Goal: Task Accomplishment & Management: Complete application form

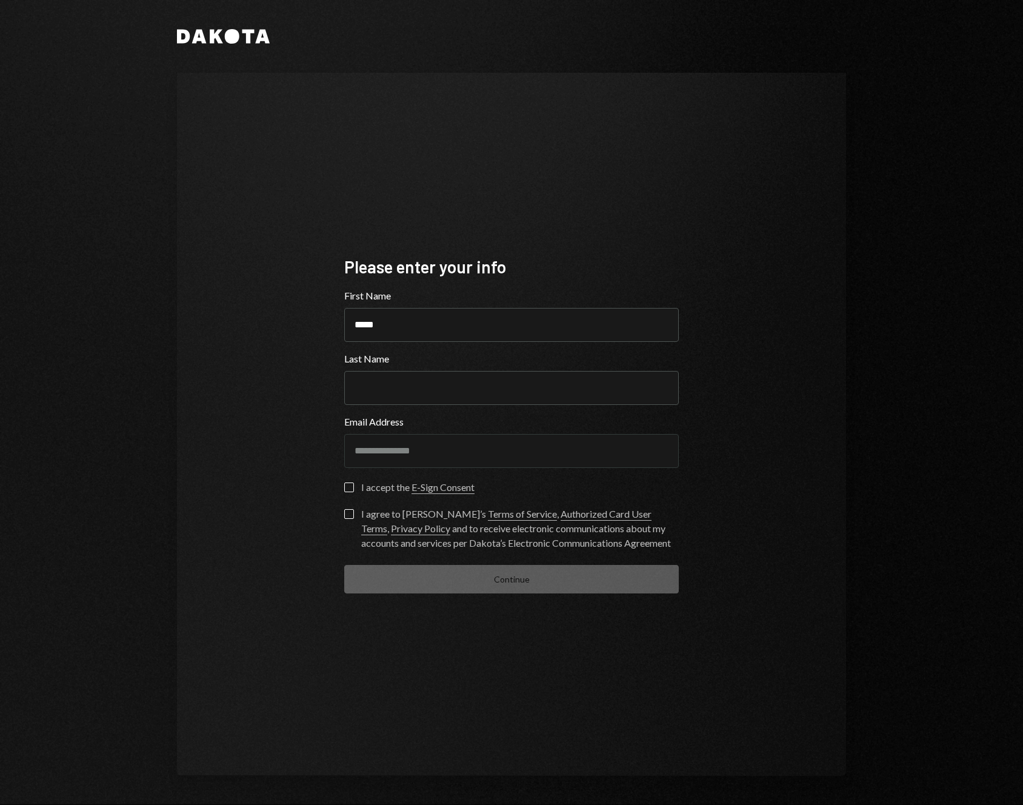
type input "*****"
type input "******"
type button "on"
drag, startPoint x: 350, startPoint y: 487, endPoint x: 354, endPoint y: 523, distance: 36.6
click at [350, 487] on button "on" at bounding box center [349, 488] width 10 height 10
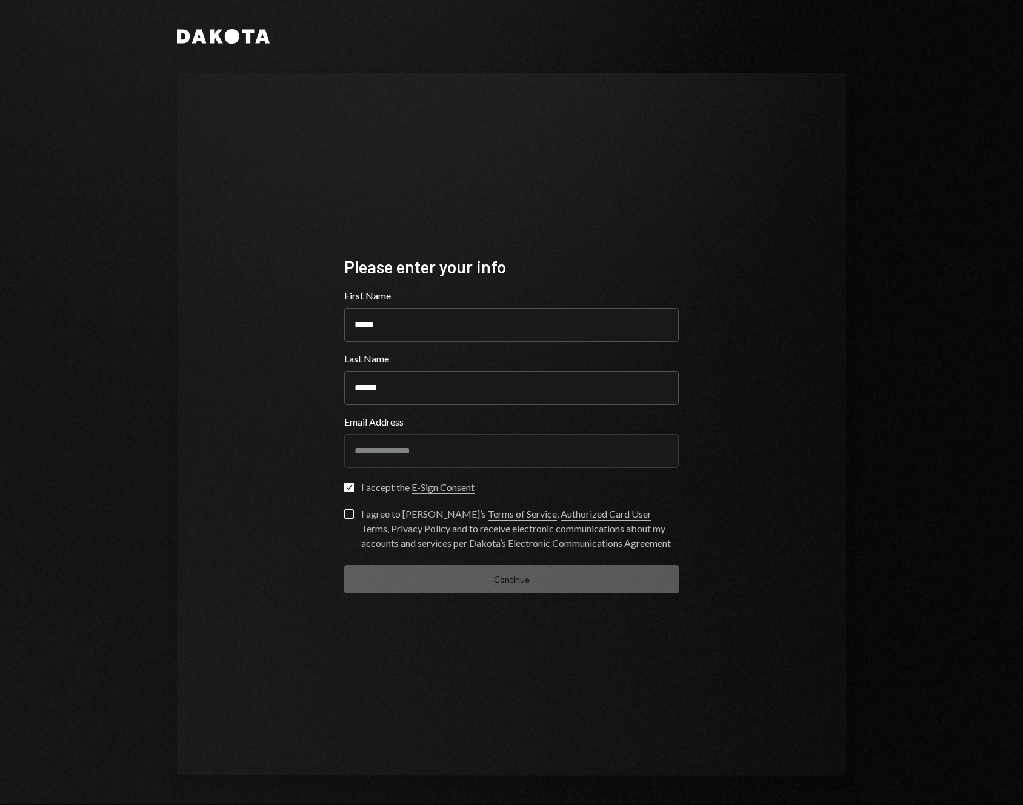
click at [350, 517] on button "I agree to [PERSON_NAME]’s Terms of Service , Authorized Card User Terms , Priv…" at bounding box center [349, 514] width 10 height 10
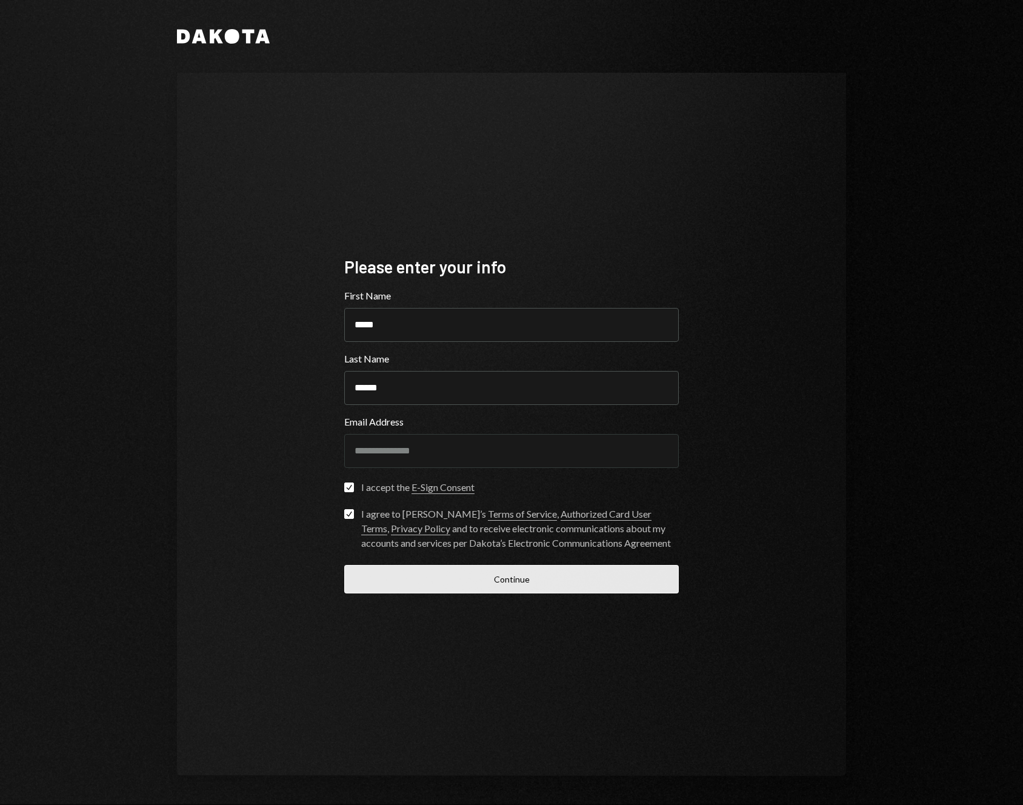
click at [495, 584] on button "Continue" at bounding box center [511, 579] width 335 height 28
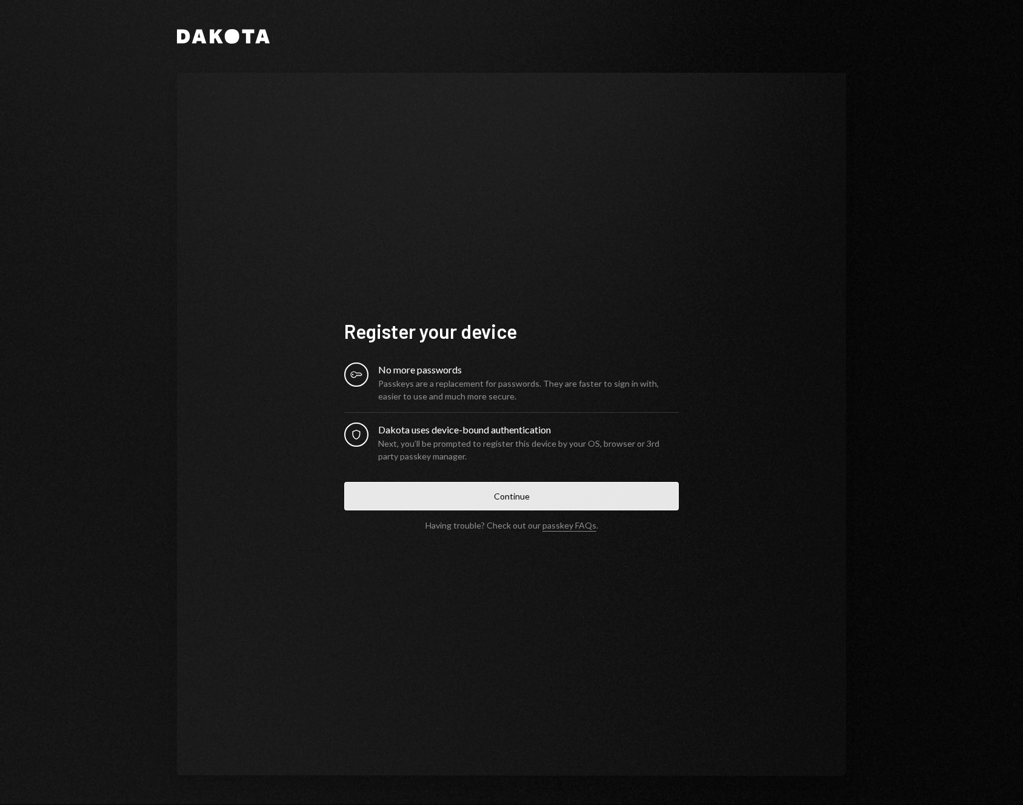
click at [460, 498] on button "Continue" at bounding box center [511, 496] width 335 height 28
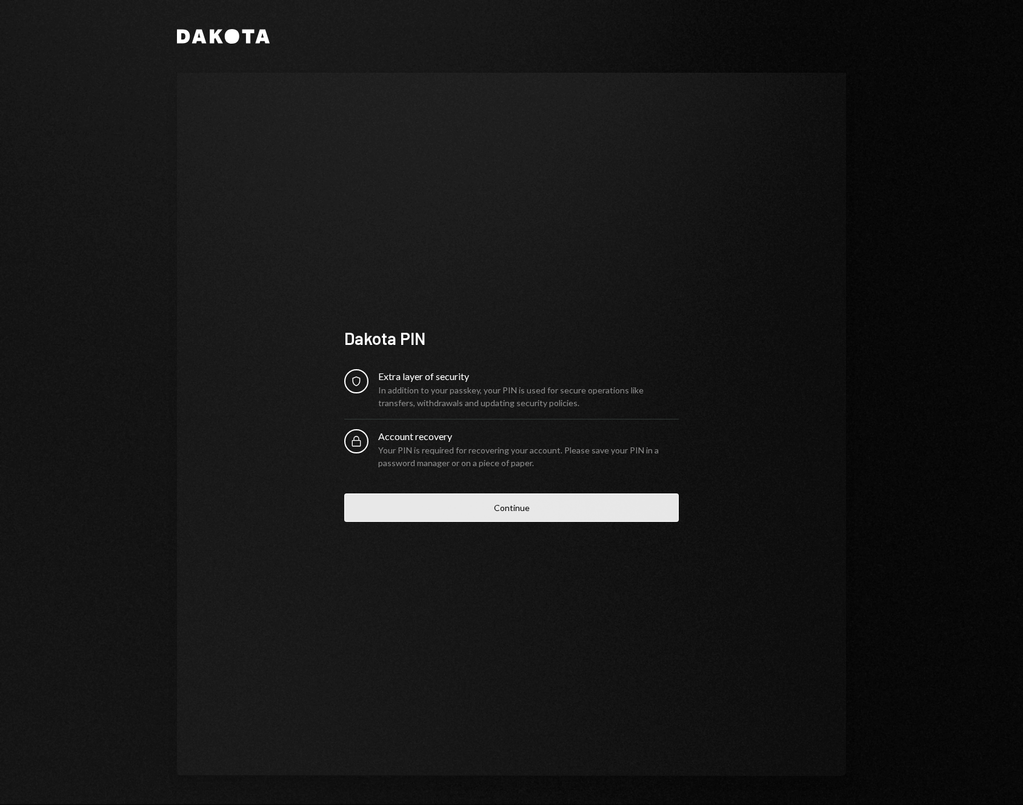
click at [529, 512] on button "Continue" at bounding box center [511, 508] width 335 height 28
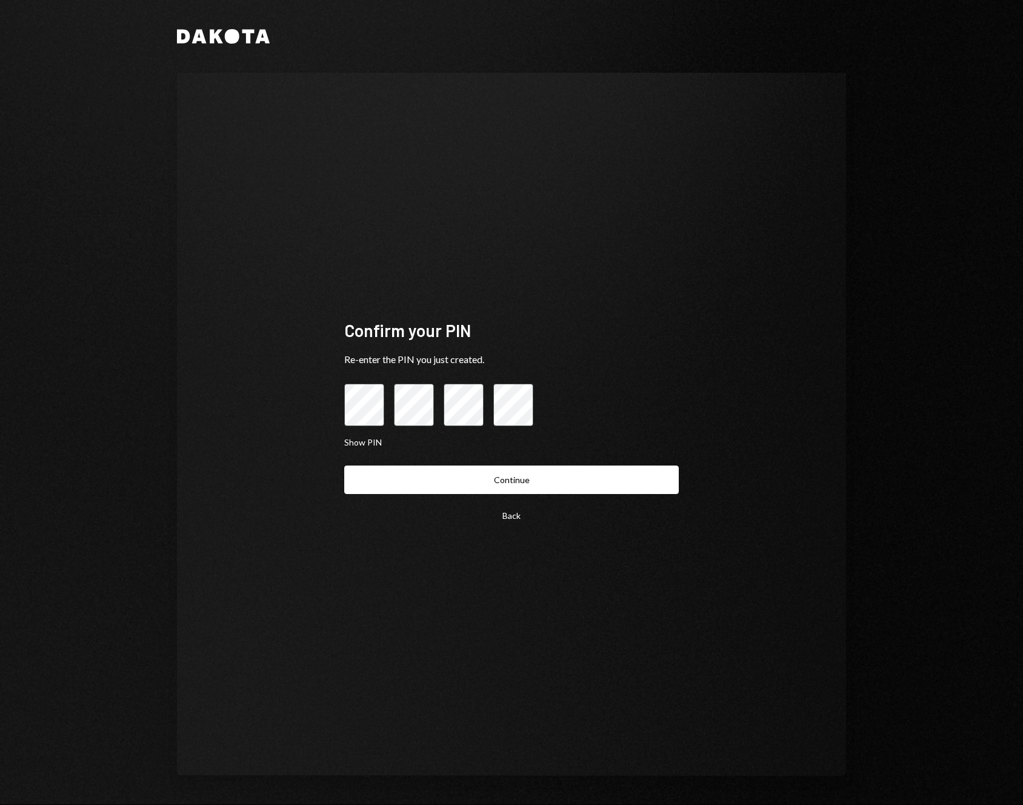
click at [430, 481] on button "Continue" at bounding box center [511, 480] width 335 height 28
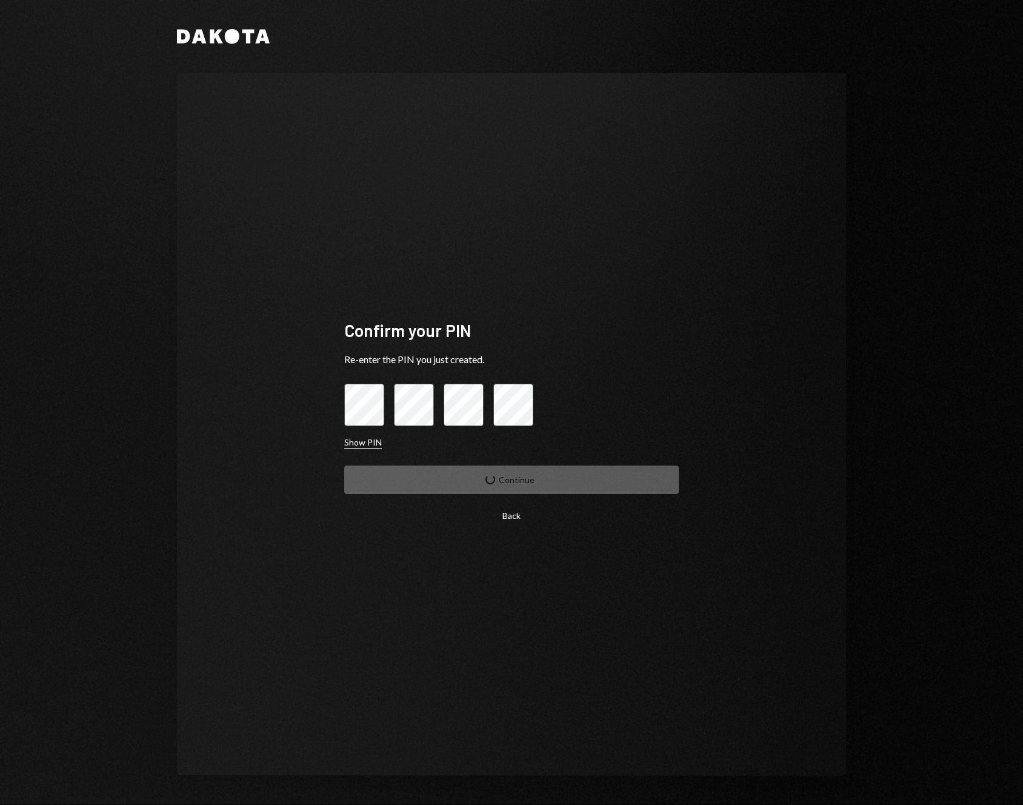
click at [360, 443] on button "Show PIN" at bounding box center [363, 443] width 38 height 12
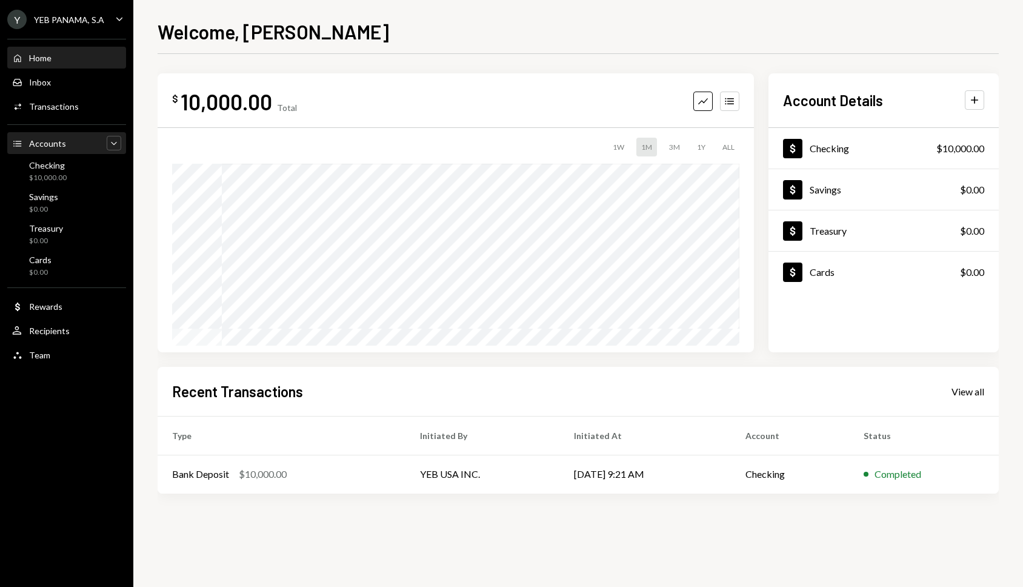
click at [113, 144] on icon "Caret Down" at bounding box center [114, 143] width 12 height 12
click at [113, 145] on icon "Caret Up" at bounding box center [114, 143] width 12 height 12
click at [113, 145] on icon "Caret Down" at bounding box center [114, 143] width 12 height 12
click at [114, 143] on icon "Caret Up" at bounding box center [114, 143] width 12 height 12
click at [36, 169] on div "Checking" at bounding box center [48, 165] width 38 height 10
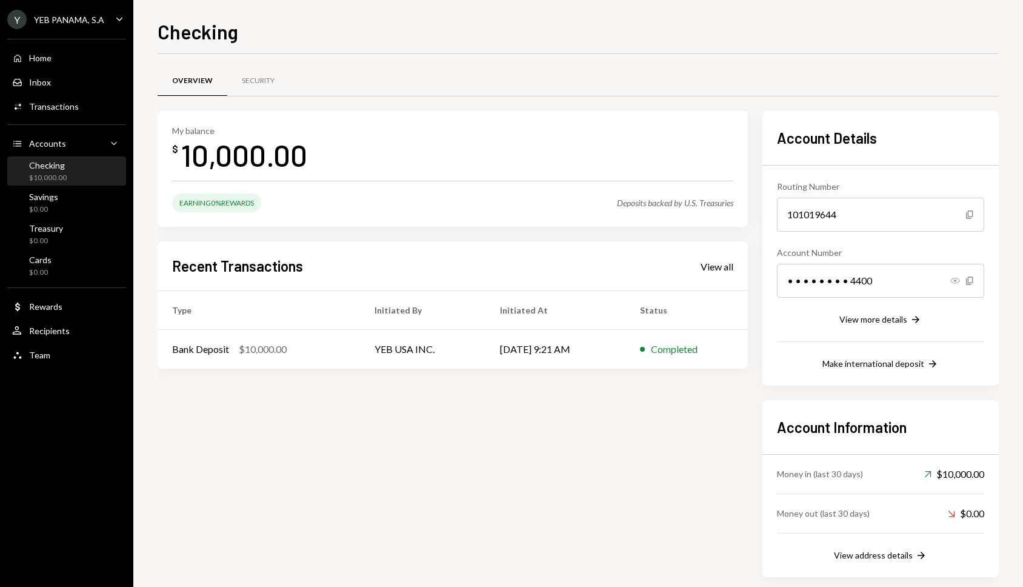
click at [957, 281] on icon "Show" at bounding box center [956, 281] width 10 height 10
click at [955, 280] on icon "button" at bounding box center [956, 280] width 10 height 8
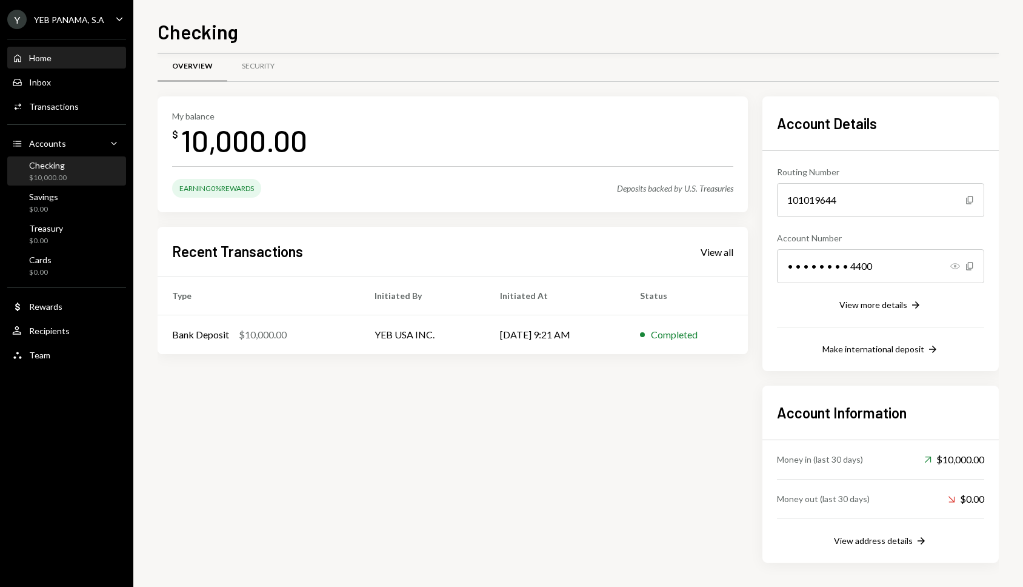
click at [44, 49] on div "Home Home" at bounding box center [66, 58] width 109 height 21
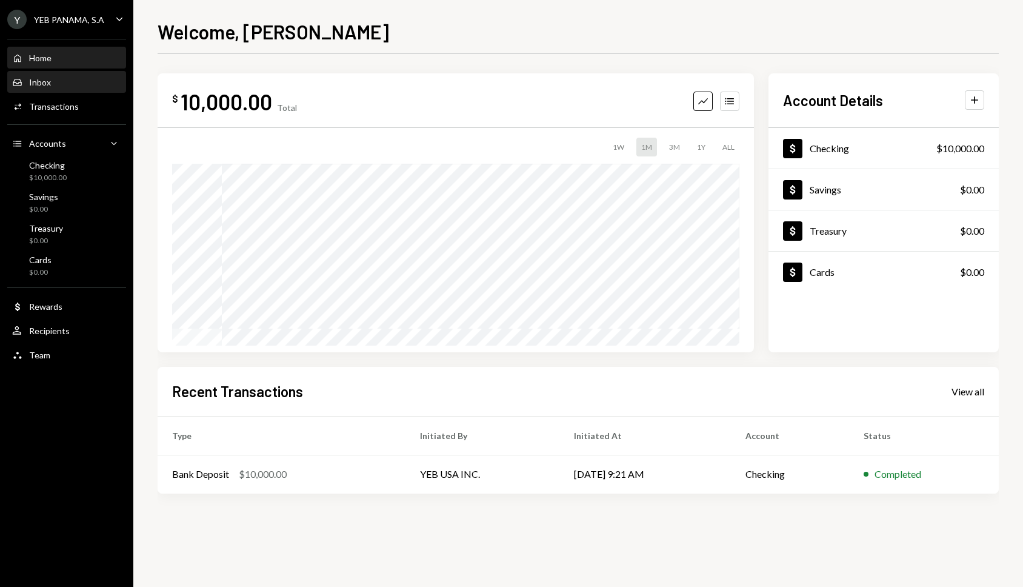
click at [45, 85] on div "Inbox" at bounding box center [40, 82] width 22 height 10
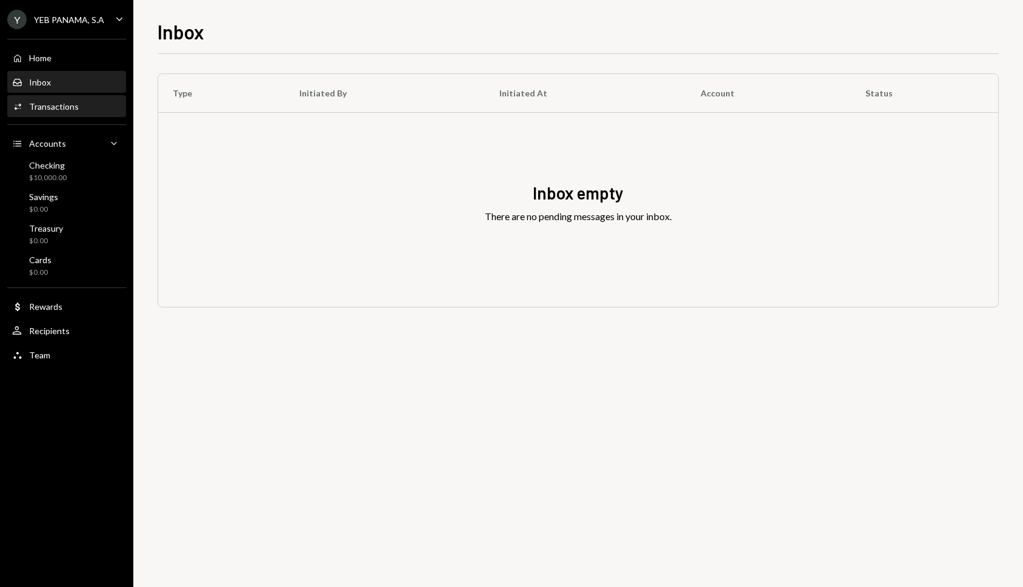
click at [59, 104] on div "Transactions" at bounding box center [54, 106] width 50 height 10
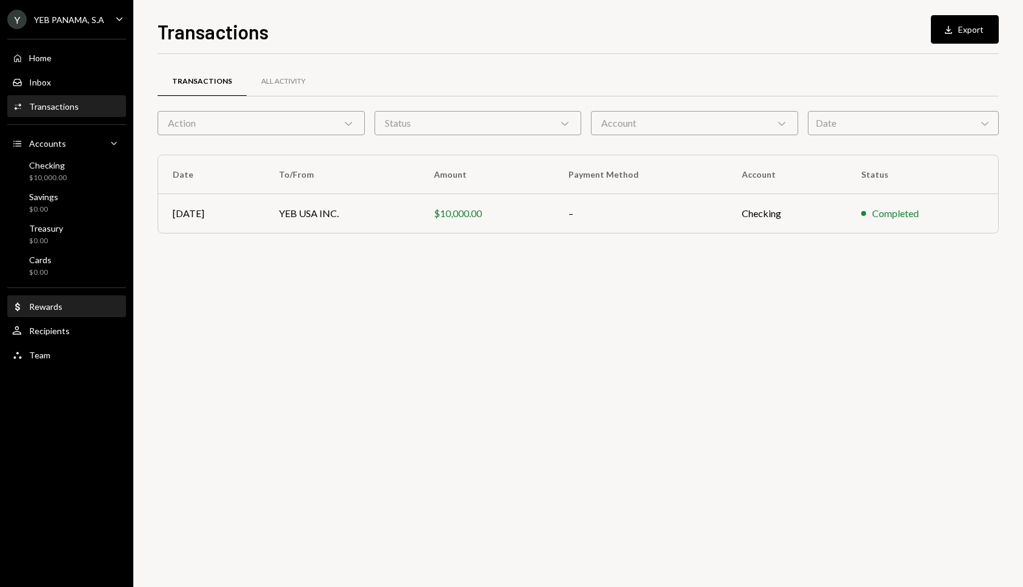
click at [62, 309] on div "Dollar Rewards" at bounding box center [66, 306] width 109 height 11
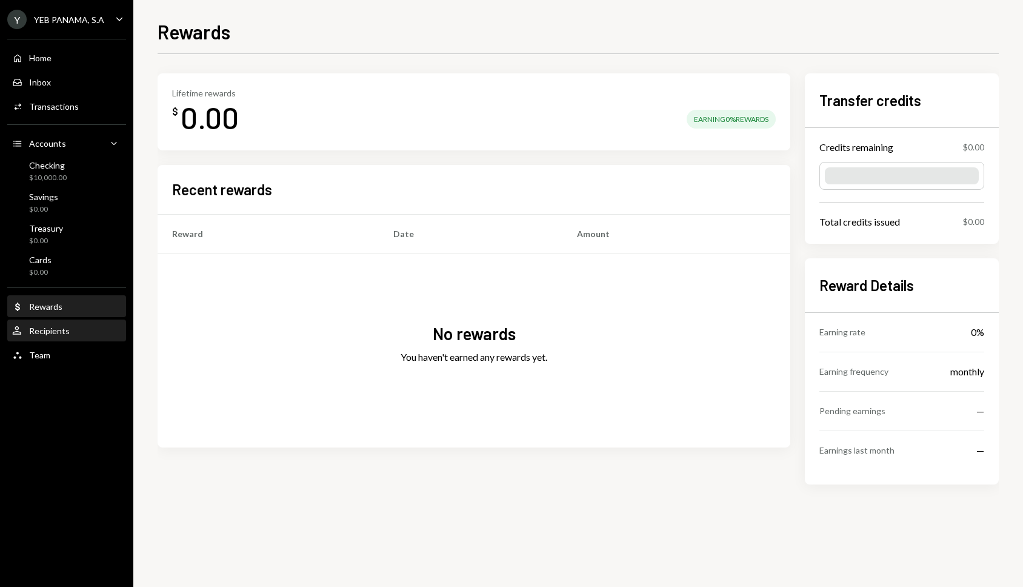
click at [60, 333] on div "Recipients" at bounding box center [49, 331] width 41 height 10
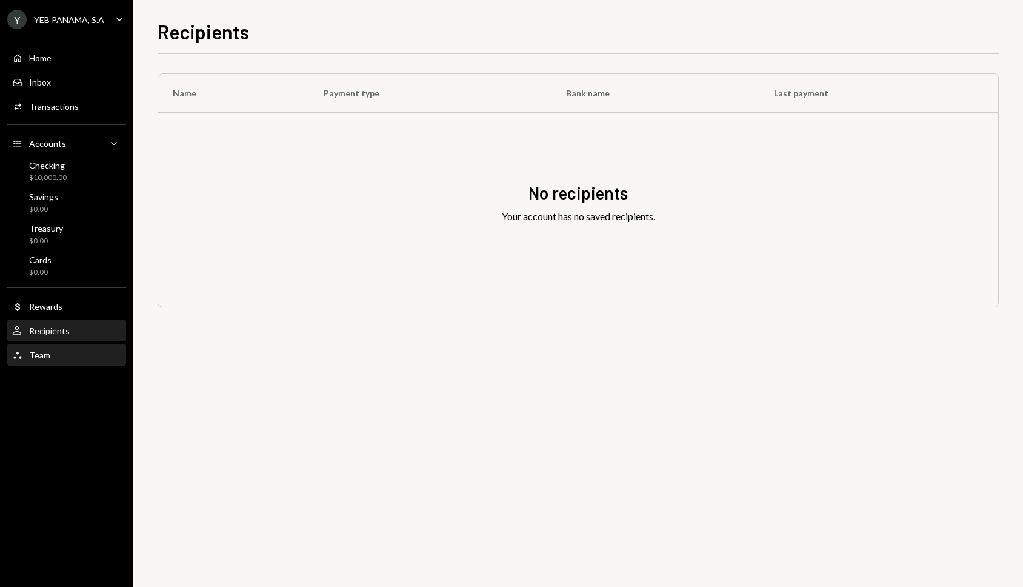
click at [36, 361] on div "Team Team" at bounding box center [66, 355] width 109 height 21
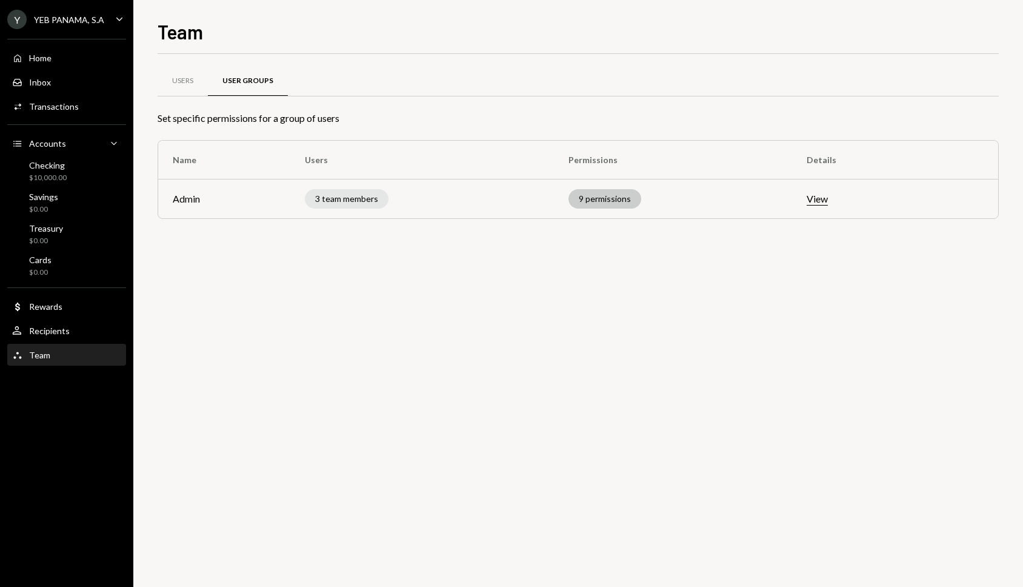
click at [614, 198] on div "9 permissions" at bounding box center [605, 198] width 73 height 19
click at [37, 63] on div "Home Home" at bounding box center [66, 58] width 109 height 21
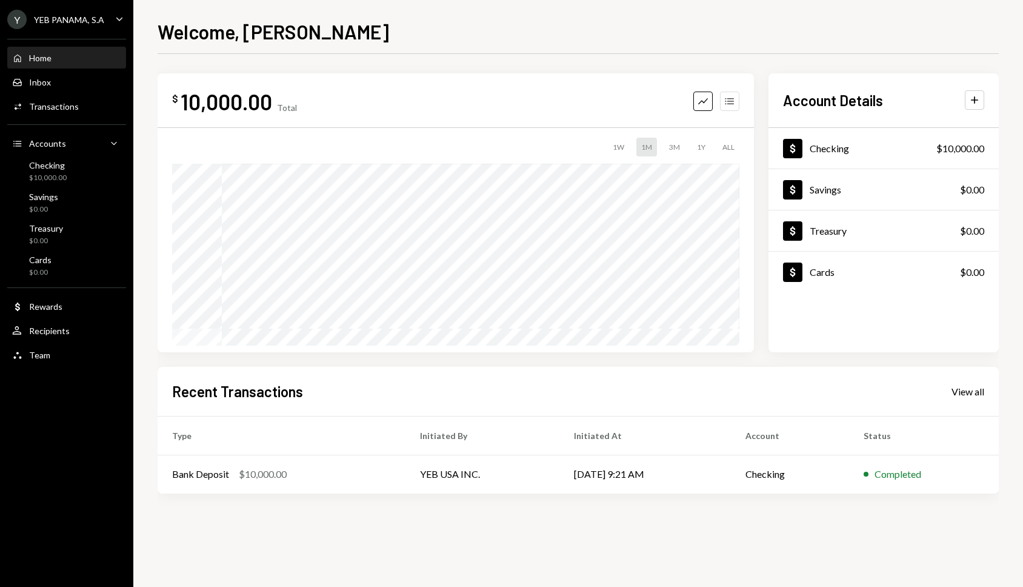
click at [726, 100] on icon "Accounts" at bounding box center [730, 101] width 12 height 12
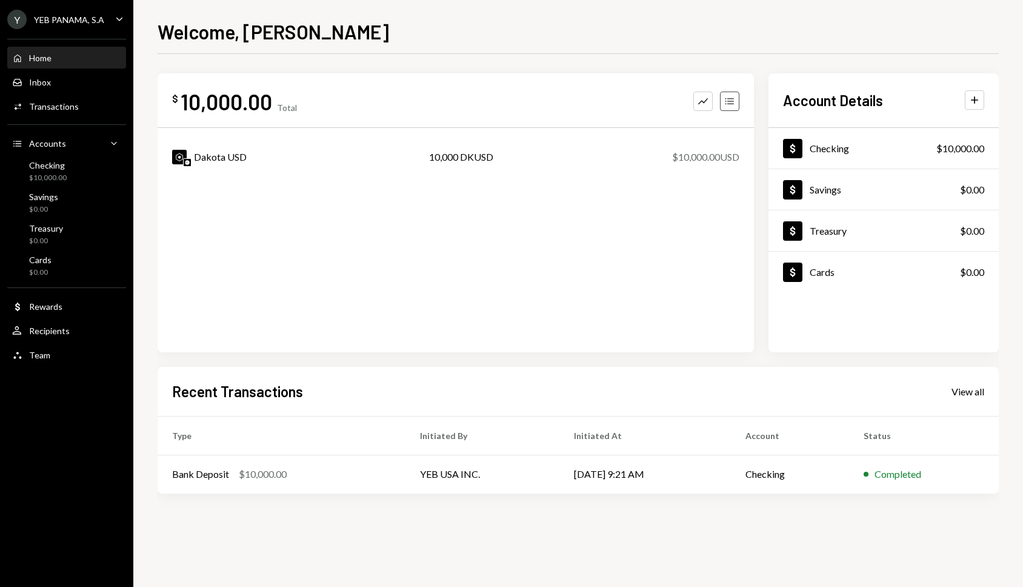
click at [726, 100] on icon "Accounts" at bounding box center [730, 101] width 12 height 12
click at [705, 104] on icon "Graph" at bounding box center [703, 101] width 12 height 12
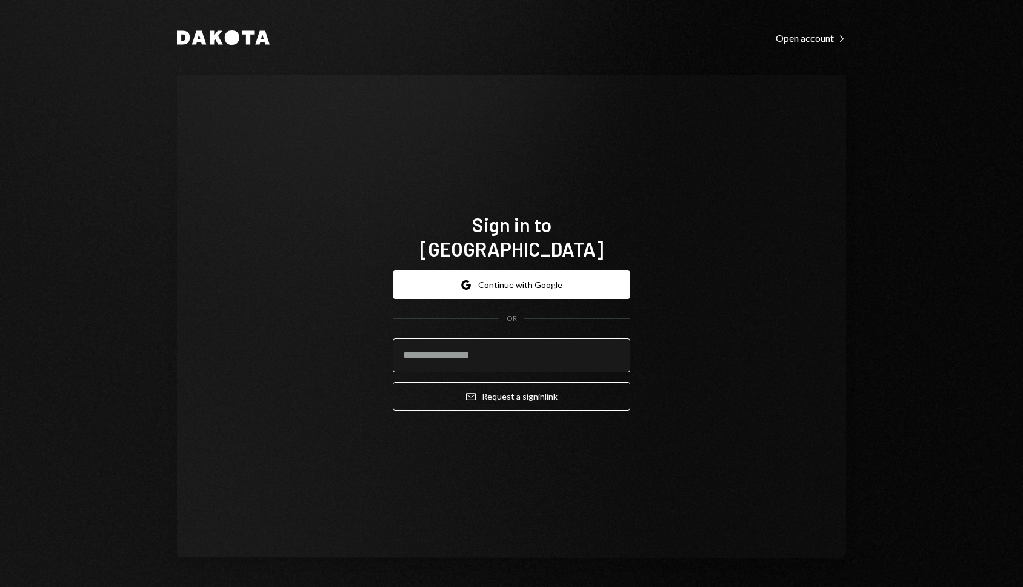
click at [505, 349] on input "email" at bounding box center [512, 355] width 238 height 34
click at [480, 343] on input "email" at bounding box center [512, 355] width 238 height 34
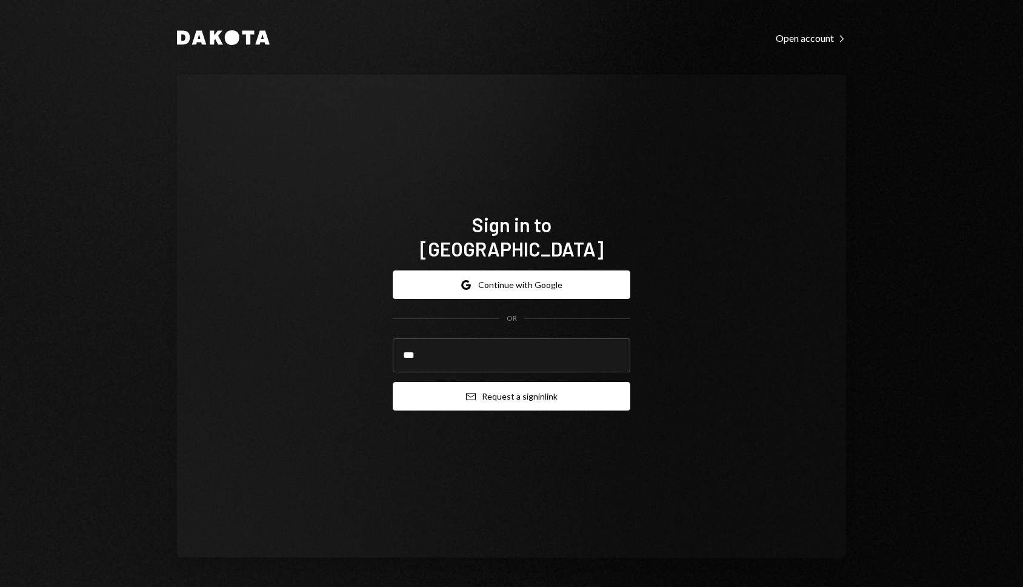
type input "**********"
click at [500, 388] on button "Email Request a sign in link" at bounding box center [512, 396] width 238 height 28
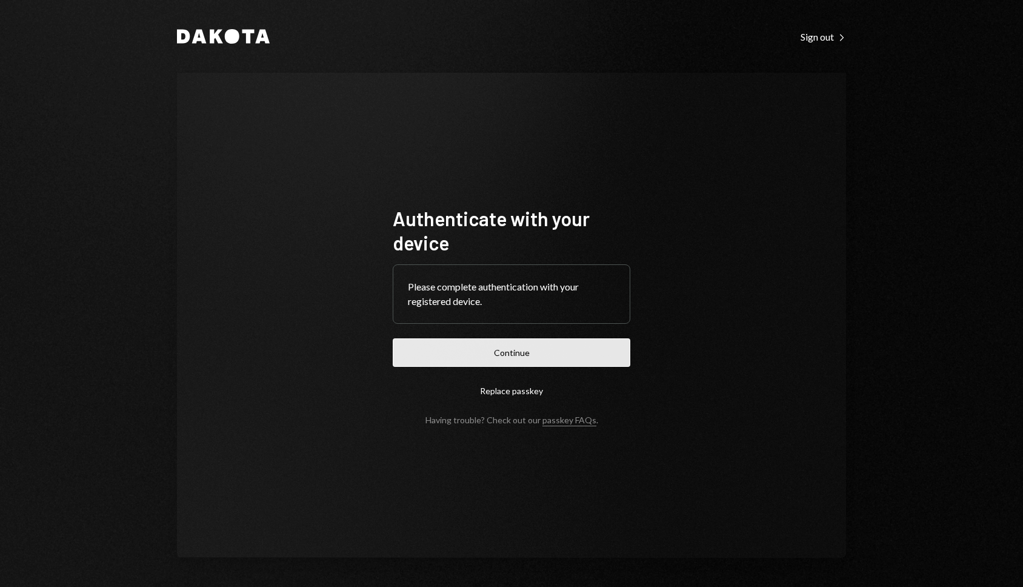
click at [505, 356] on button "Continue" at bounding box center [512, 352] width 238 height 28
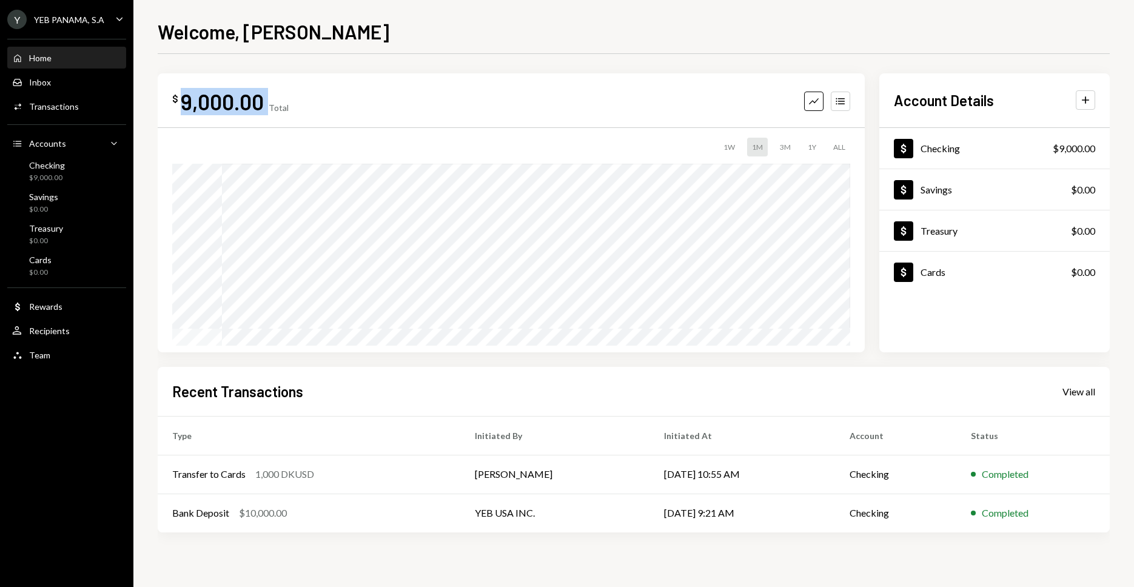
drag, startPoint x: 183, startPoint y: 99, endPoint x: 267, endPoint y: 102, distance: 84.3
click at [267, 102] on div "$ 9,000.00 Total" at bounding box center [230, 101] width 116 height 27
click at [55, 267] on div "Cards $0.00" at bounding box center [66, 266] width 109 height 23
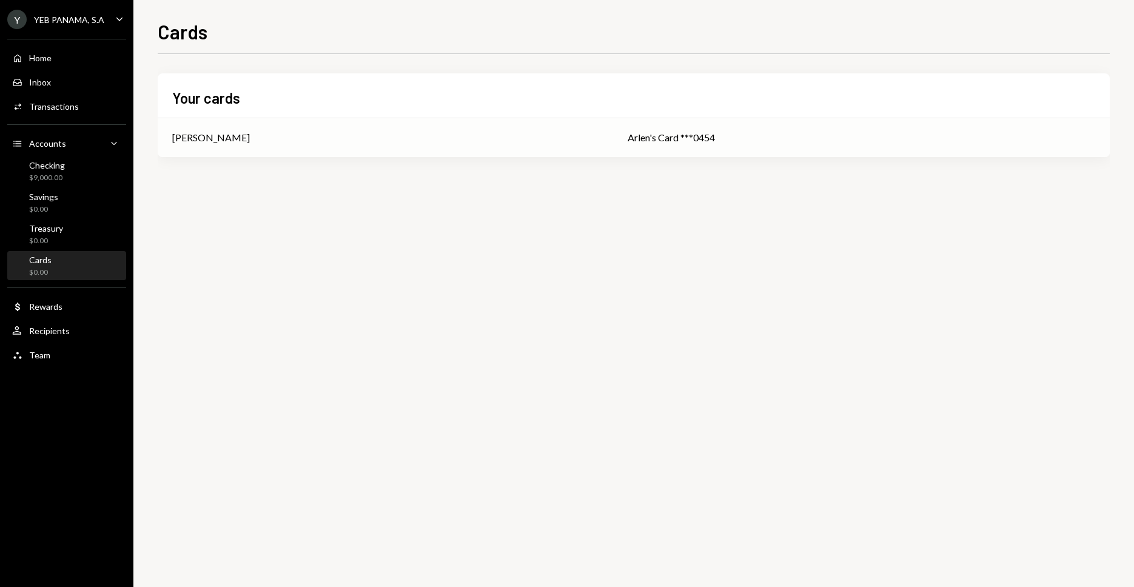
click at [623, 129] on td "Arlen's Card ***0454" at bounding box center [861, 137] width 497 height 39
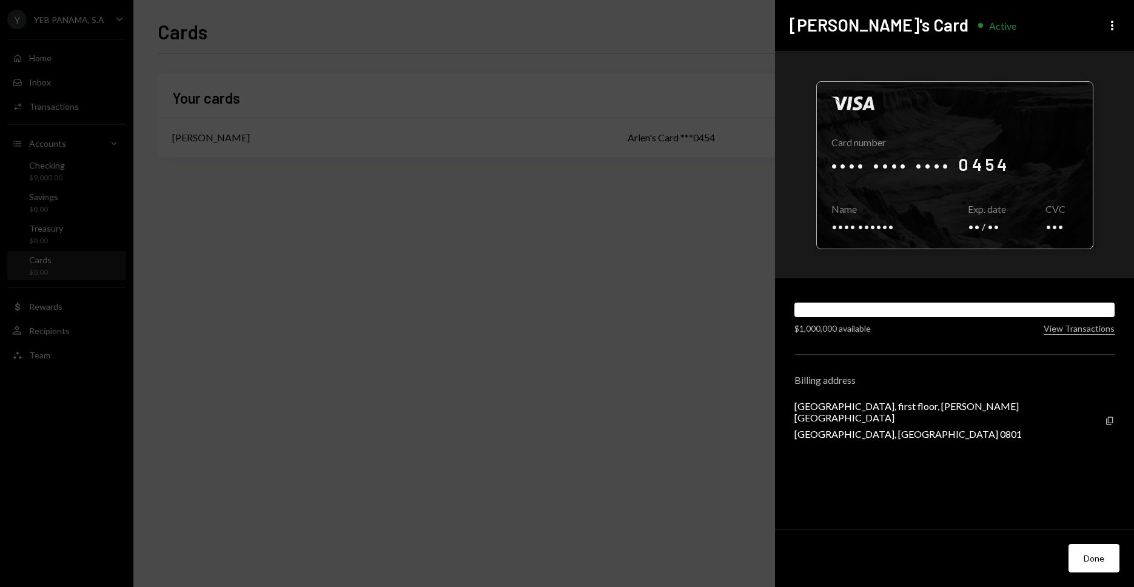
click at [963, 201] on div at bounding box center [955, 165] width 276 height 167
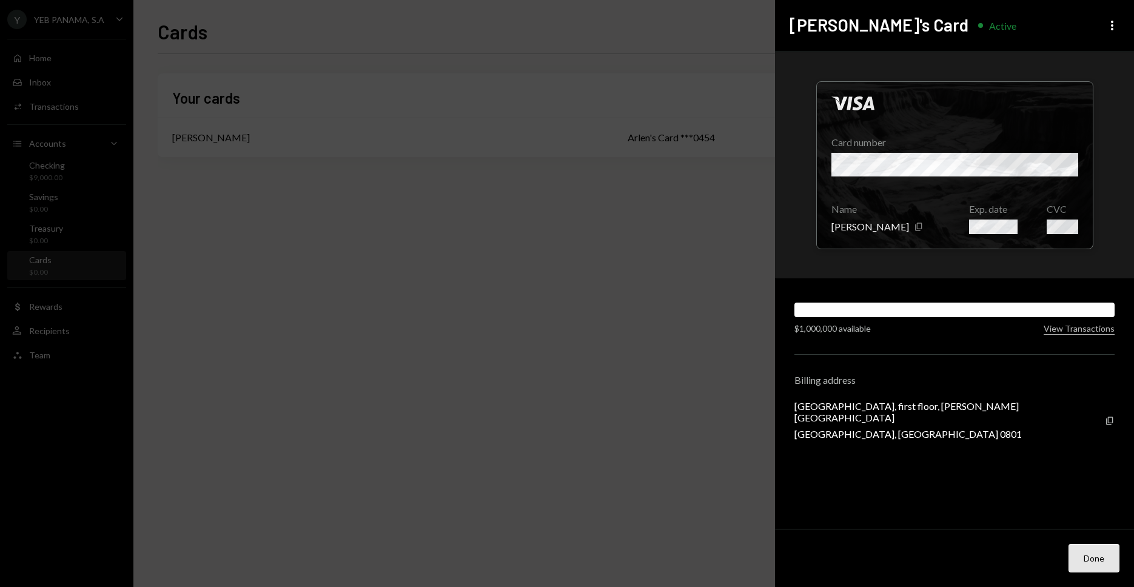
click at [1023, 561] on button "Done" at bounding box center [1093, 558] width 51 height 28
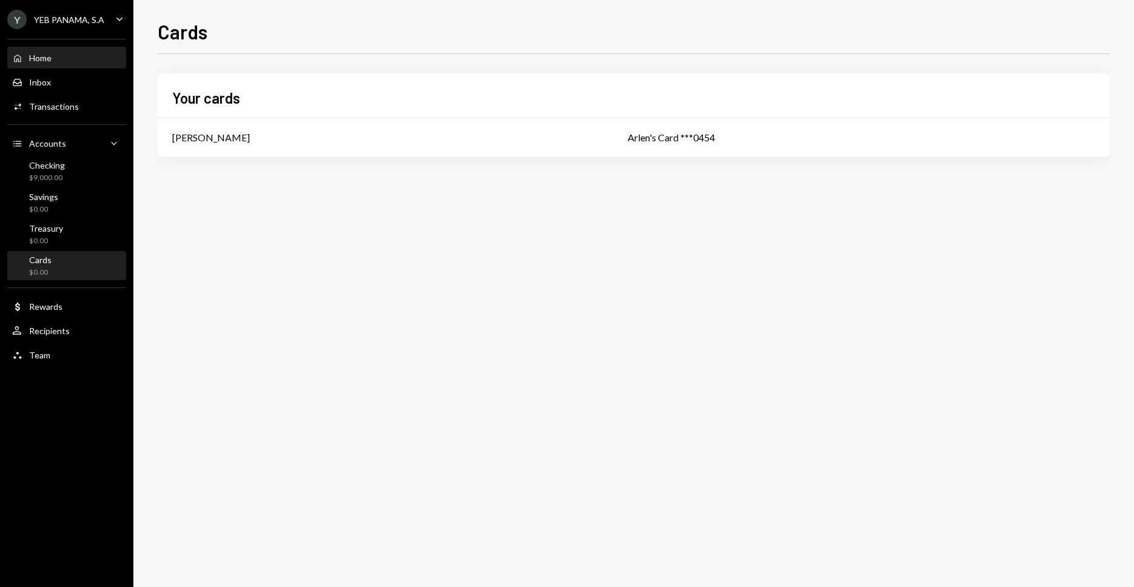
click at [53, 58] on div "Home Home" at bounding box center [66, 58] width 109 height 11
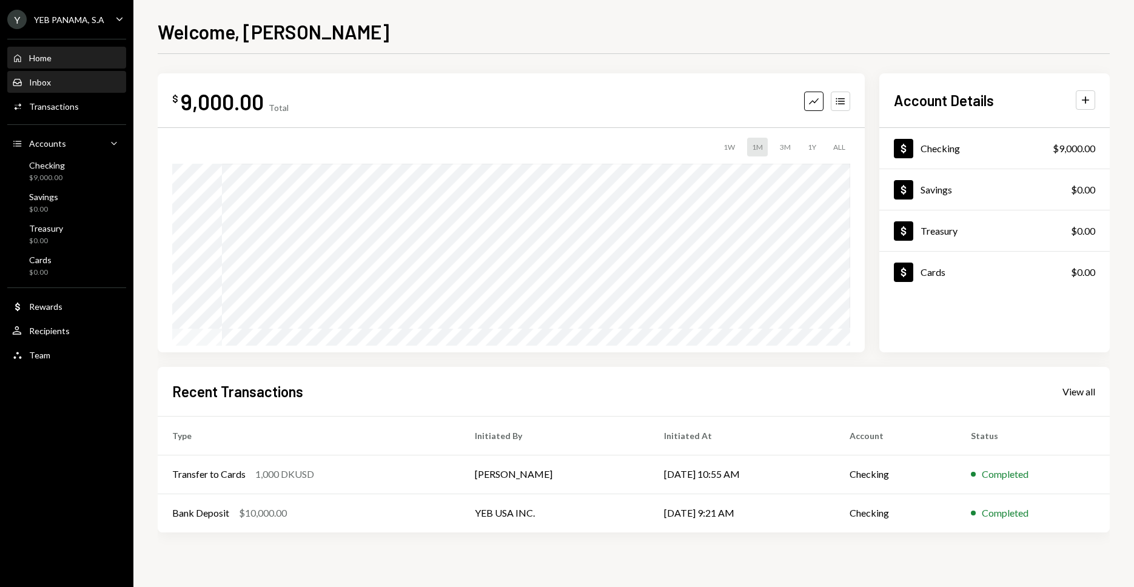
click at [29, 78] on div "Inbox" at bounding box center [40, 82] width 22 height 10
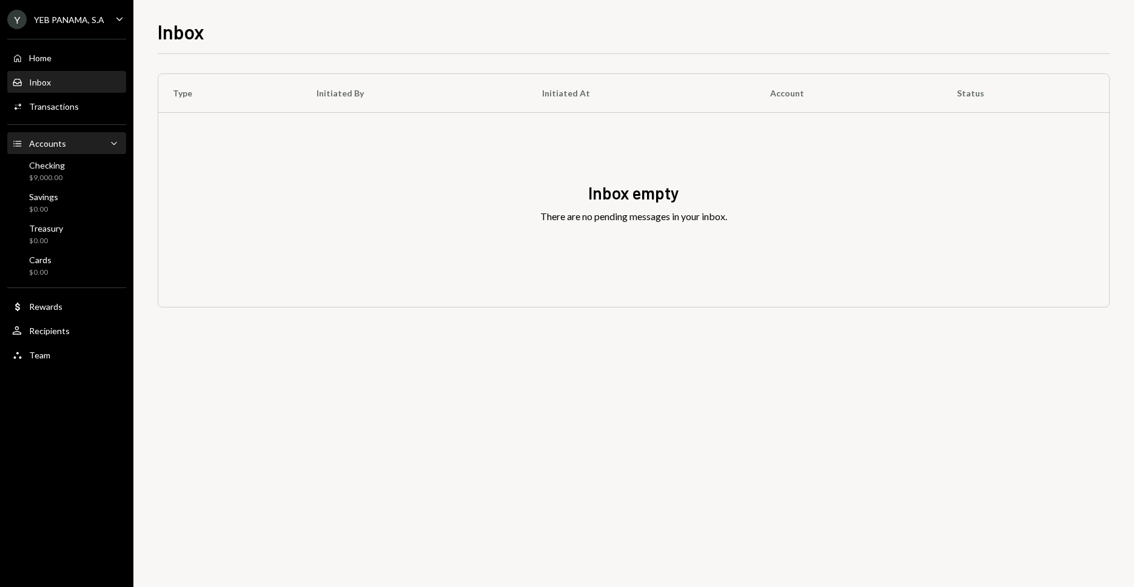
click at [44, 144] on div "Accounts" at bounding box center [47, 143] width 37 height 10
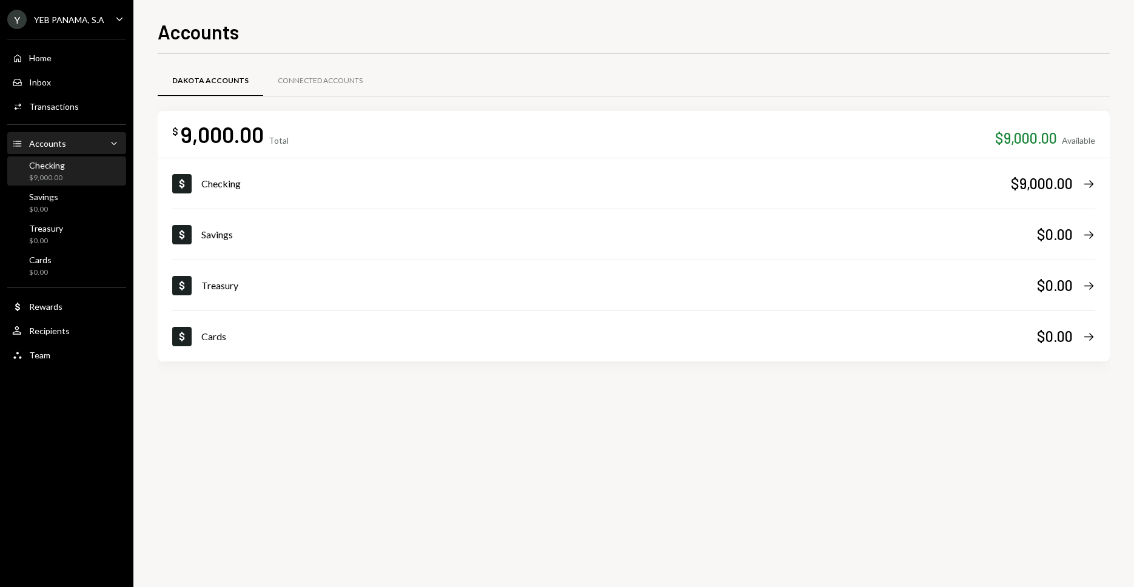
click at [53, 169] on div "Checking" at bounding box center [47, 165] width 36 height 10
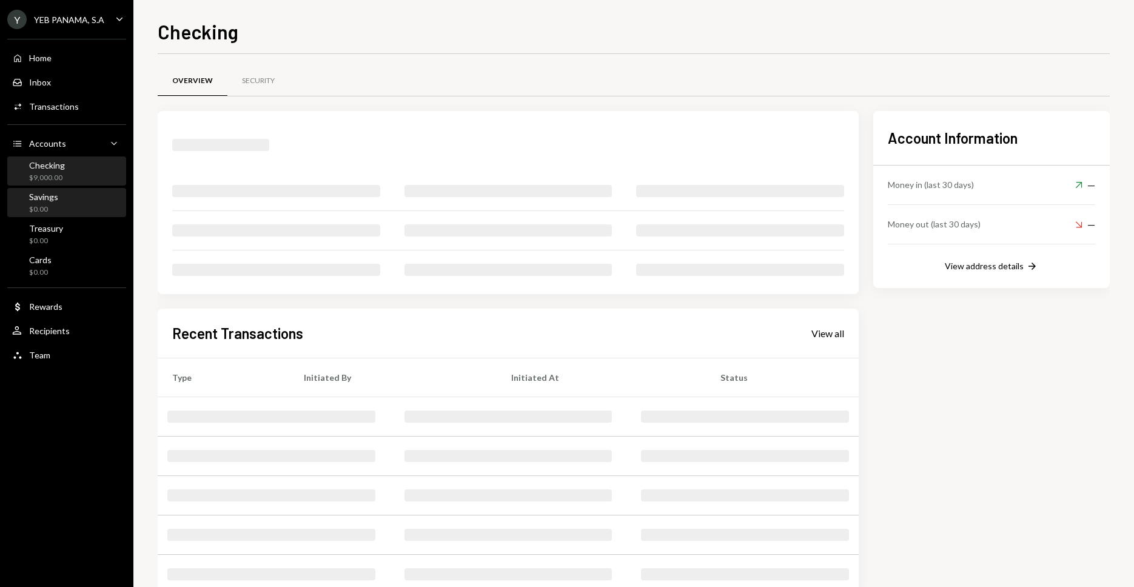
click at [56, 193] on div "Savings" at bounding box center [43, 197] width 29 height 10
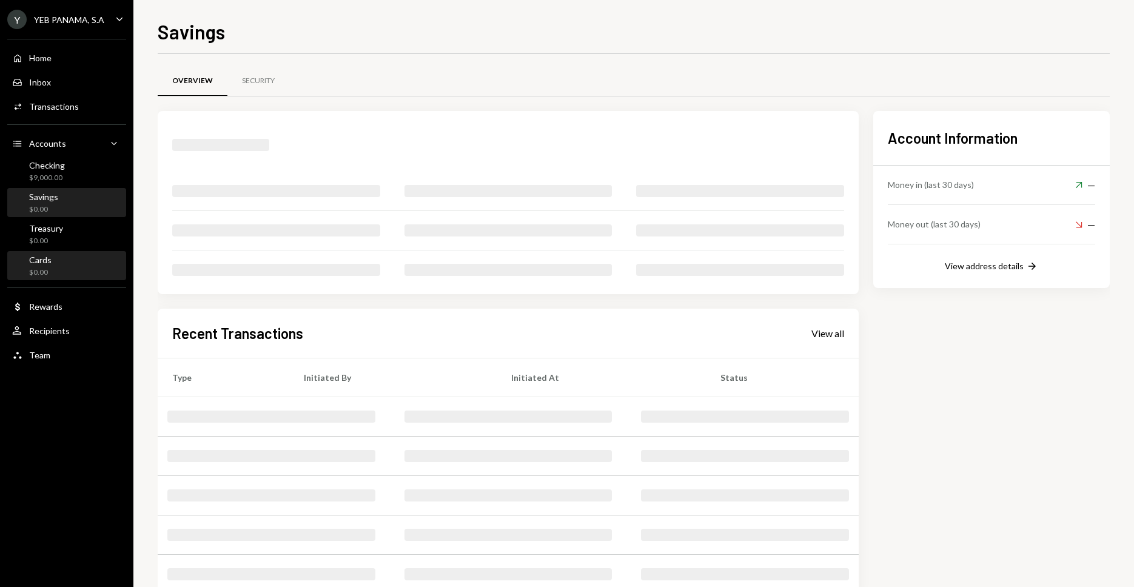
drag, startPoint x: 52, startPoint y: 226, endPoint x: 53, endPoint y: 260, distance: 34.0
click at [52, 226] on div "Treasury" at bounding box center [46, 228] width 34 height 10
drag, startPoint x: 52, startPoint y: 261, endPoint x: 52, endPoint y: 274, distance: 13.3
click at [52, 261] on div "Cards $0.00" at bounding box center [66, 266] width 109 height 23
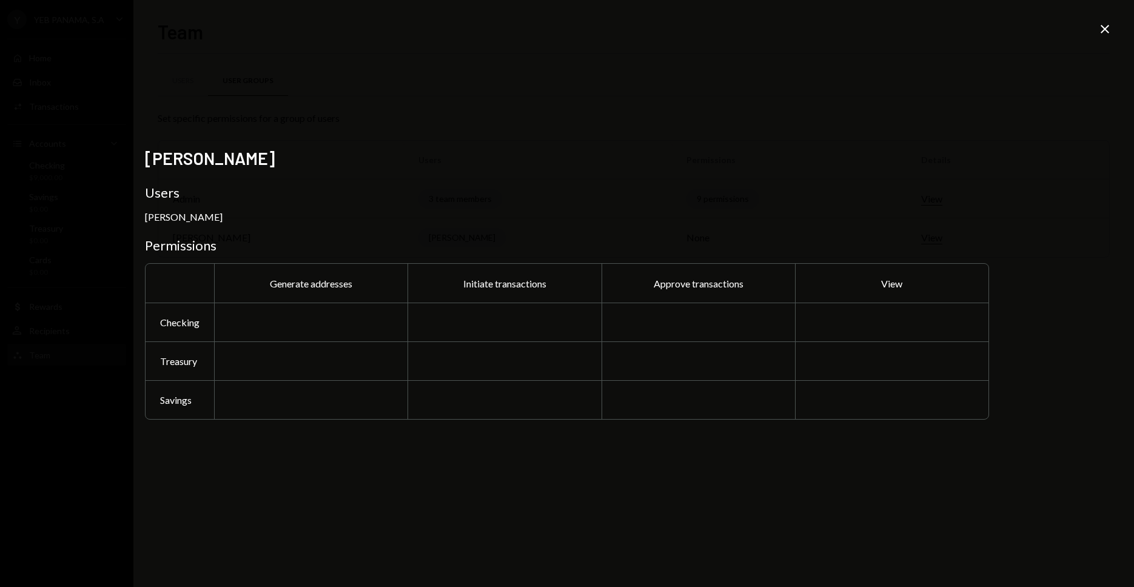
click at [1108, 30] on icon "Close" at bounding box center [1104, 29] width 15 height 15
